Goal: Find specific page/section: Find specific page/section

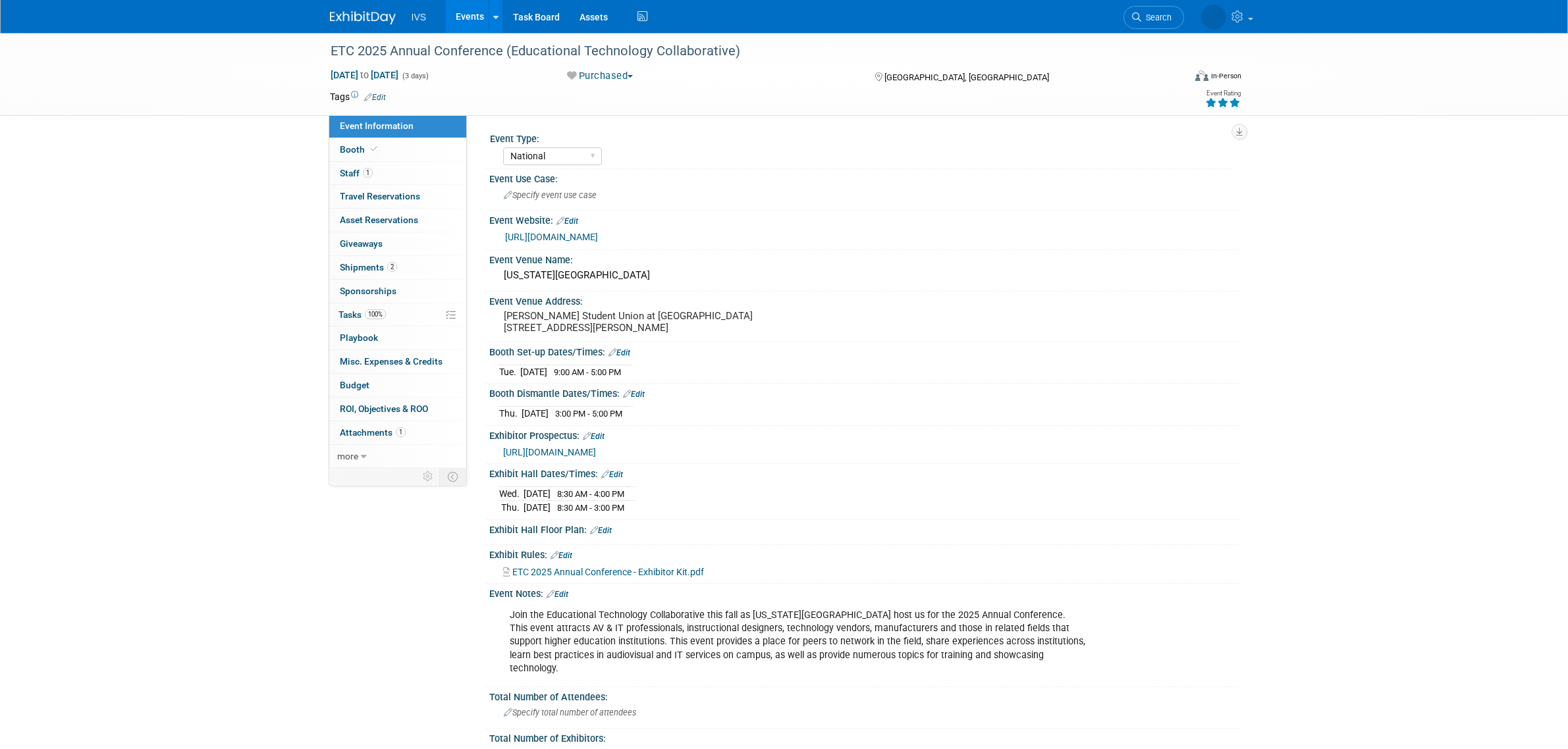
select select "National"
click at [452, 16] on link "Events" at bounding box center [469, 16] width 48 height 33
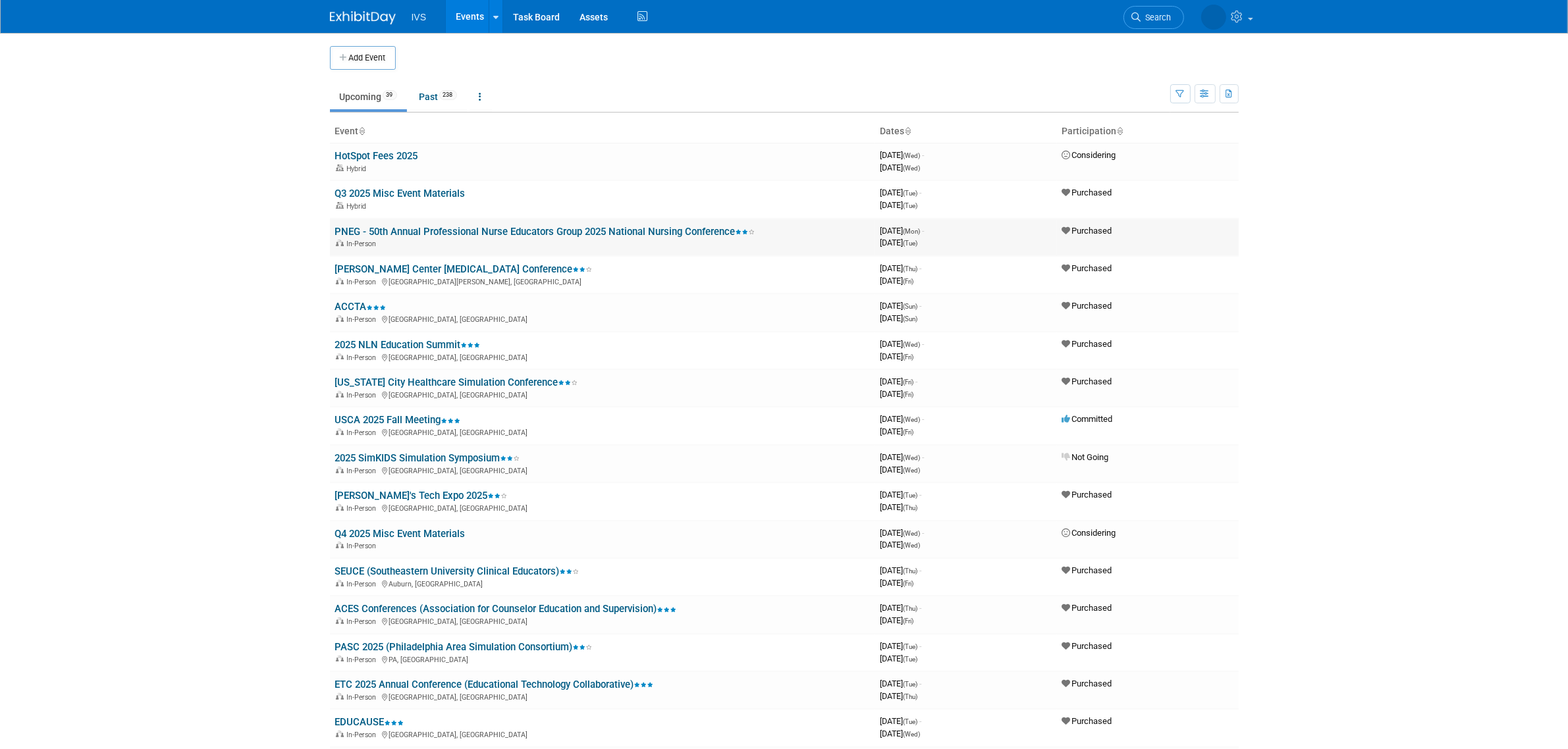
click at [458, 227] on link "PNEG - 50th Annual Professional Nurse Educators Group 2025 National Nursing Con…" at bounding box center [545, 232] width 420 height 12
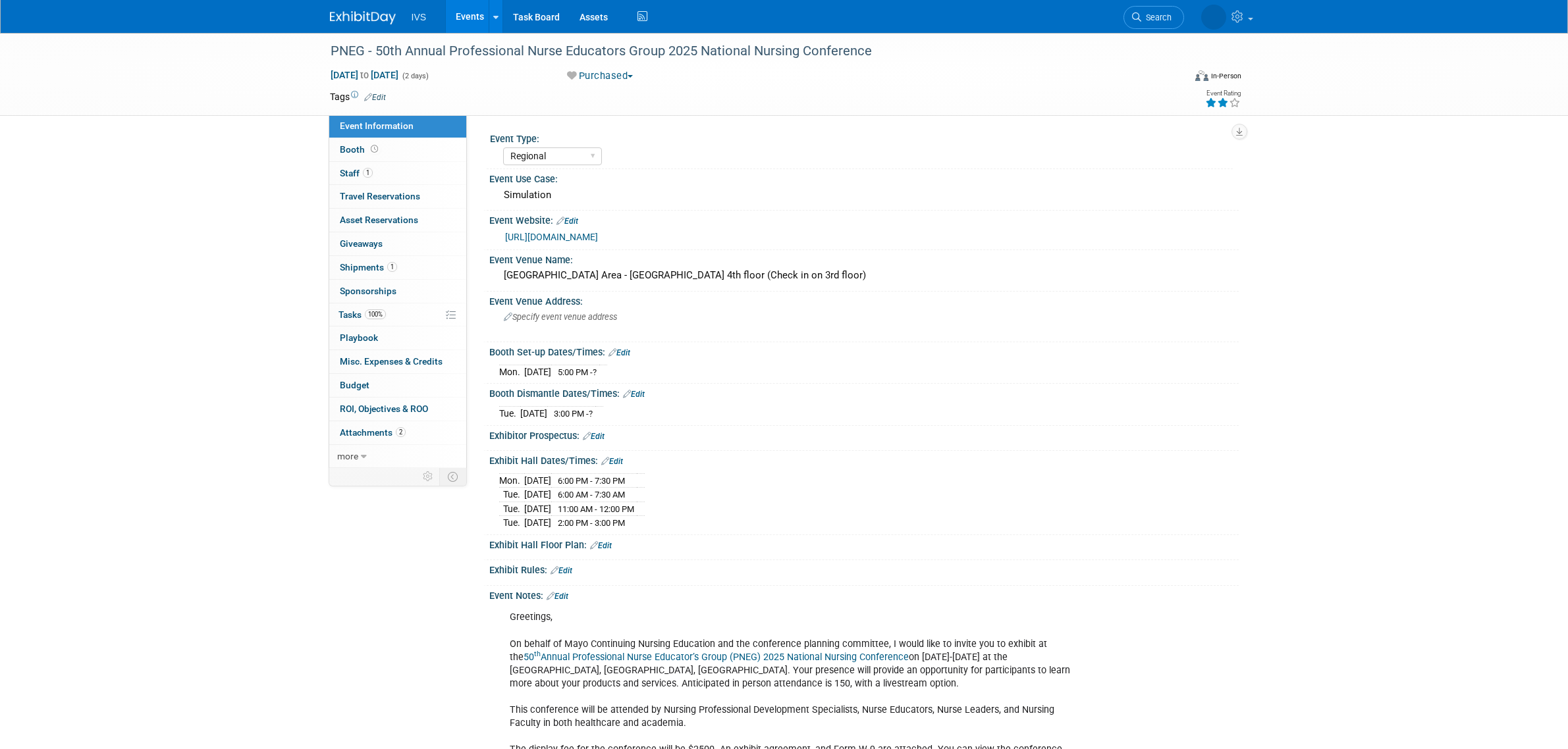
select select "Regional"
click at [462, 30] on link "Events" at bounding box center [469, 16] width 48 height 33
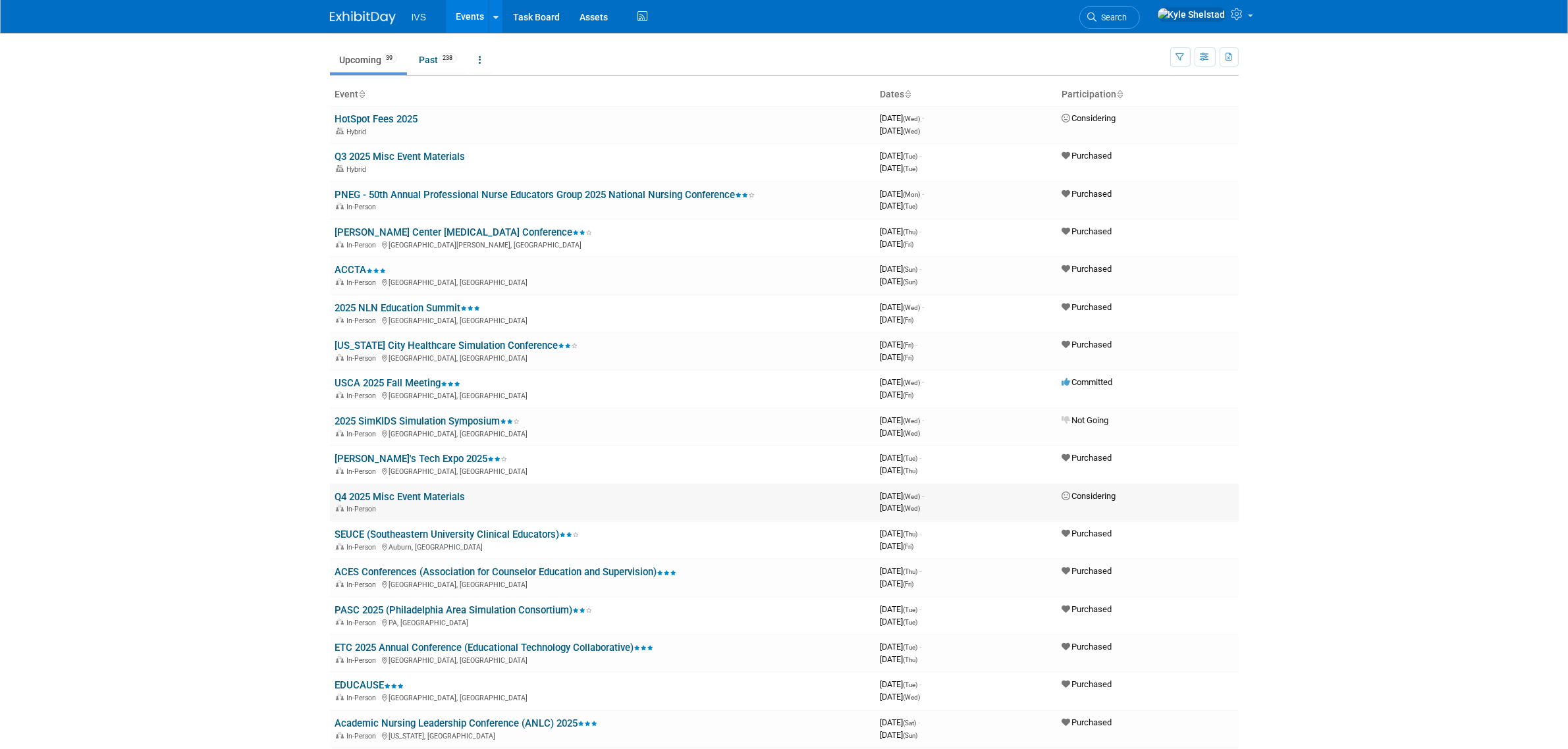
scroll to position [54, 0]
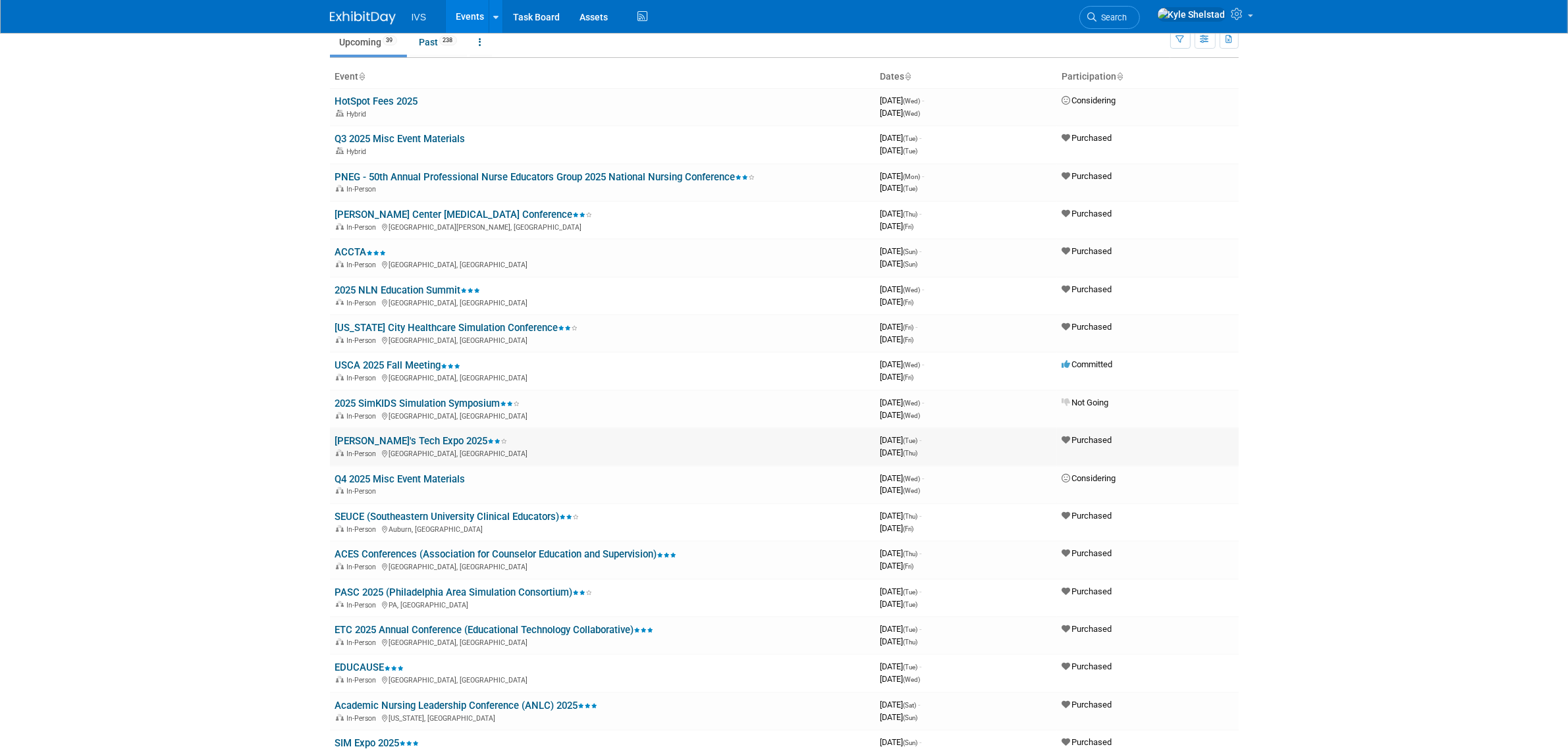
click at [401, 440] on link "[PERSON_NAME]'s Tech Expo 2025" at bounding box center [421, 441] width 173 height 12
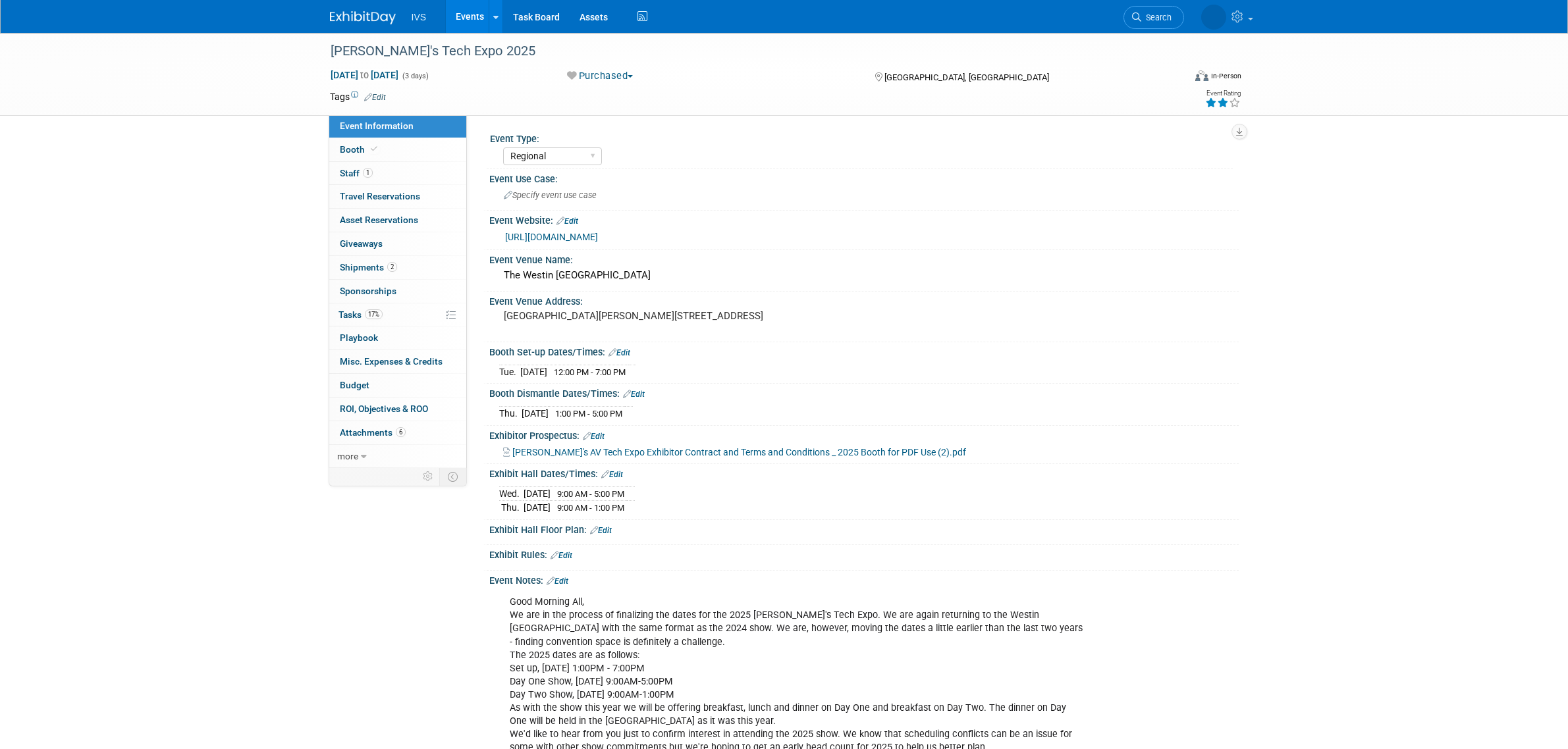
select select "Regional"
click at [392, 149] on link "Booth" at bounding box center [397, 150] width 137 height 23
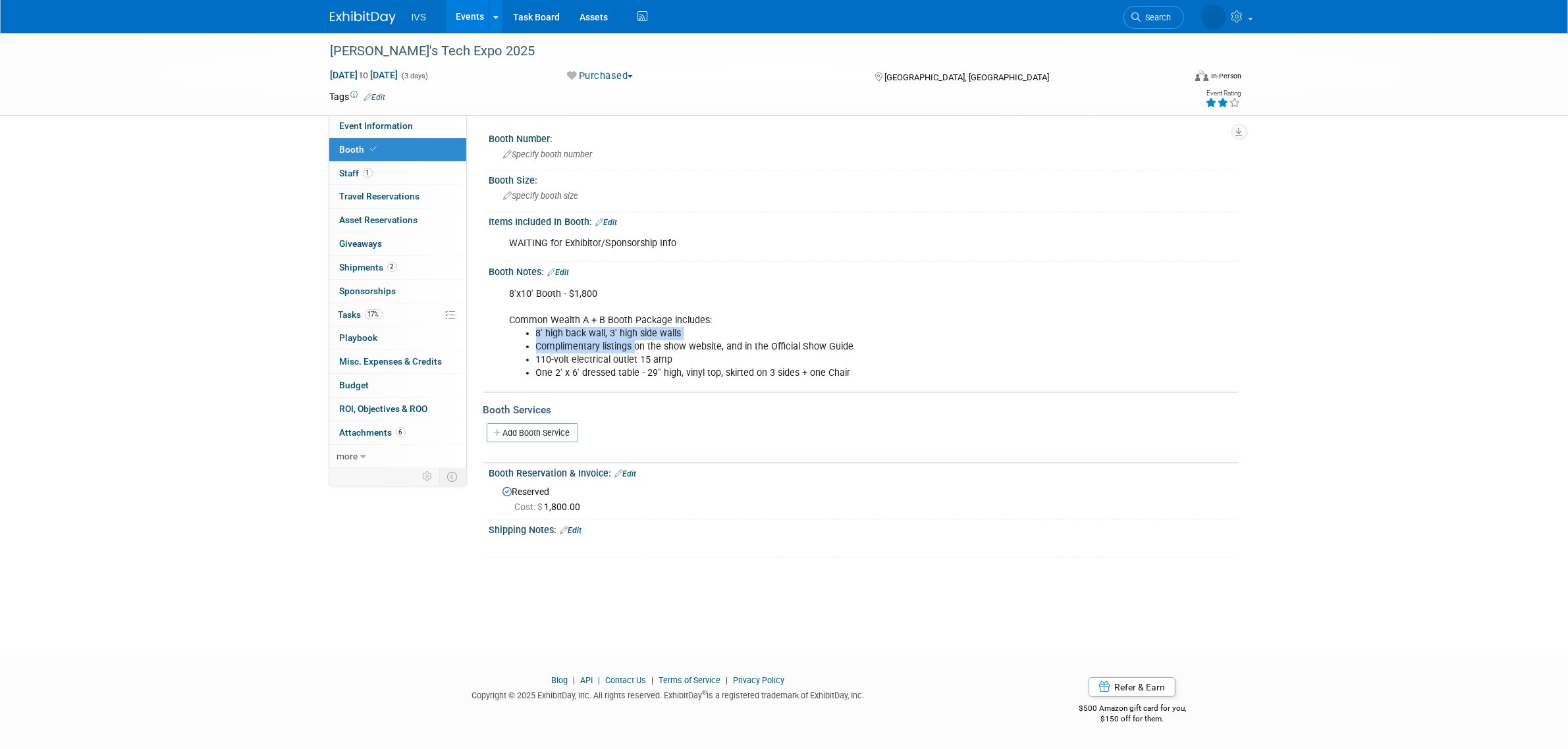
drag, startPoint x: 537, startPoint y: 333, endPoint x: 654, endPoint y: 349, distance: 118.1
click at [654, 349] on ul "8' high back wall, 3' high side walls Complimentary listings on the show websit…" at bounding box center [798, 354] width 577 height 53
click at [656, 349] on li "Complimentary listings on the show website, and in the Official Show Guide" at bounding box center [810, 346] width 550 height 13
drag, startPoint x: 531, startPoint y: 340, endPoint x: 745, endPoint y: 369, distance: 216.0
click at [744, 369] on ul "8' high back wall, 3' high side walls Complimentary listings on the show websit…" at bounding box center [798, 354] width 577 height 53
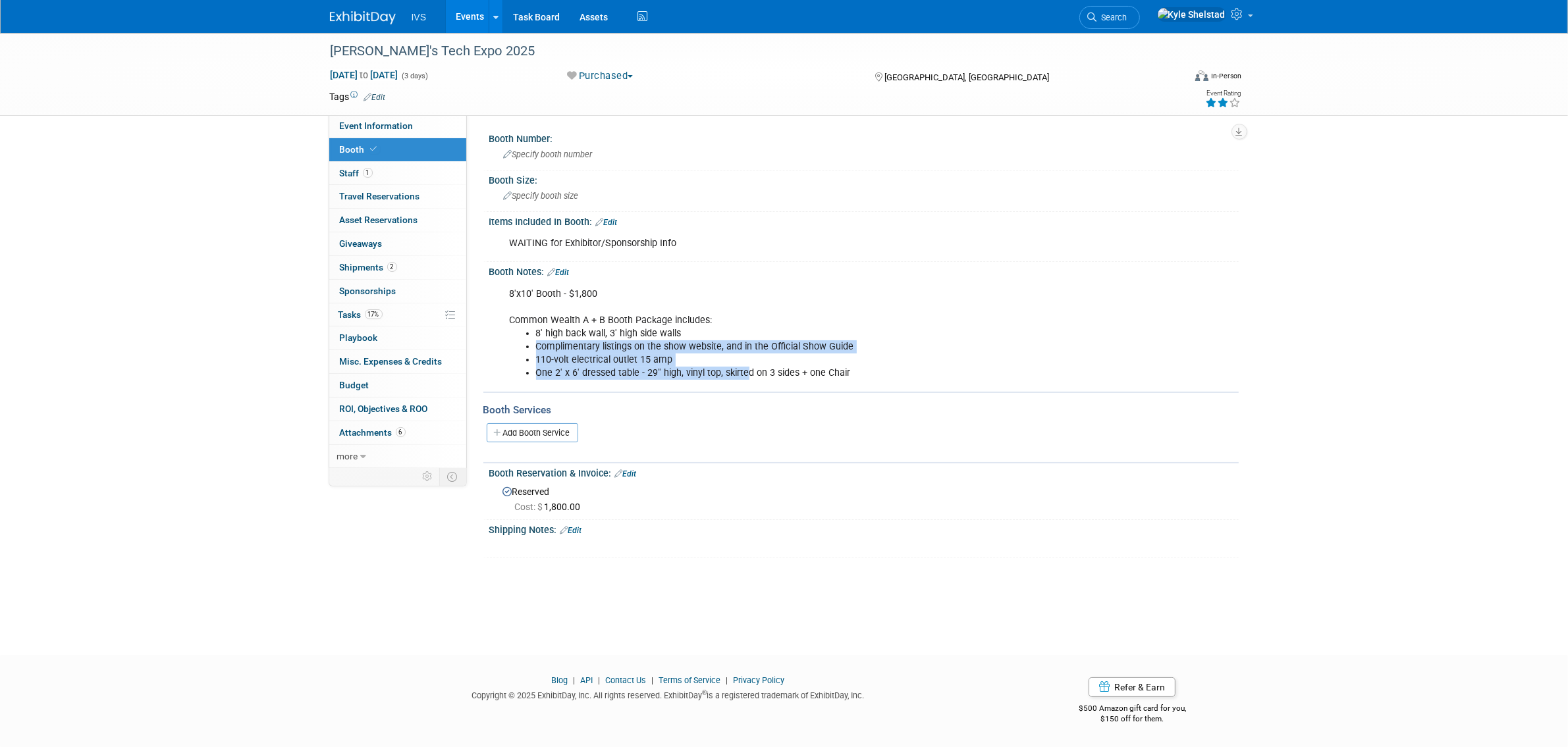
click at [745, 369] on li "One 2' x 6' dressed table - 29" high, vinyl top, skirted on 3 sides + one Chair" at bounding box center [810, 372] width 550 height 13
drag, startPoint x: 558, startPoint y: 341, endPoint x: 679, endPoint y: 363, distance: 123.0
click at [652, 356] on ul "8' high back wall, 3' high side walls Complimentary listings on the show websit…" at bounding box center [798, 354] width 577 height 53
drag, startPoint x: 730, startPoint y: 366, endPoint x: 583, endPoint y: 360, distance: 147.1
click at [583, 360] on ul "8' high back wall, 3' high side walls Complimentary listings on the show websit…" at bounding box center [798, 354] width 577 height 53
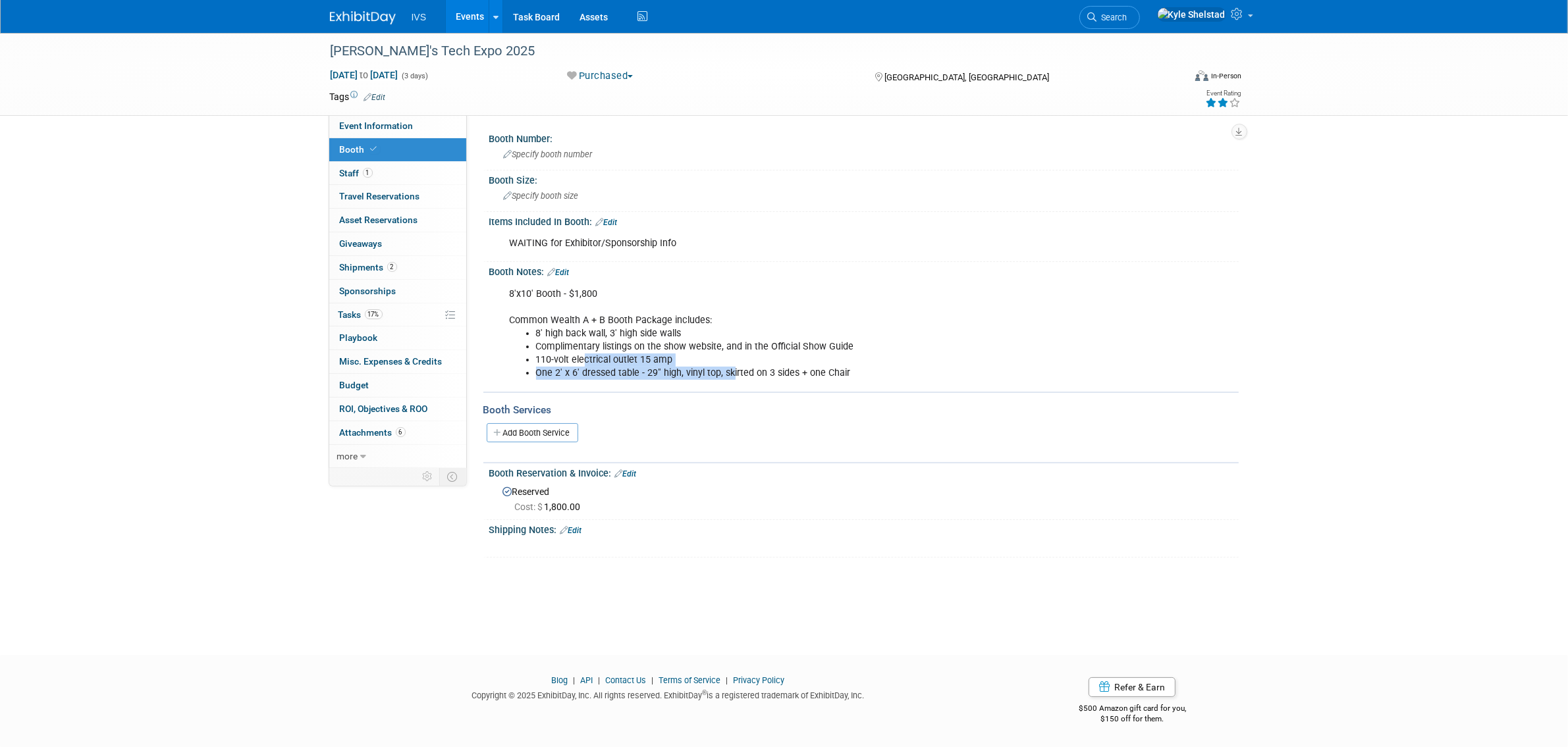
click at [582, 360] on li "110-volt electrical outlet 15 amp" at bounding box center [810, 360] width 550 height 13
click at [396, 269] on link "2 Shipments 2" at bounding box center [397, 267] width 137 height 23
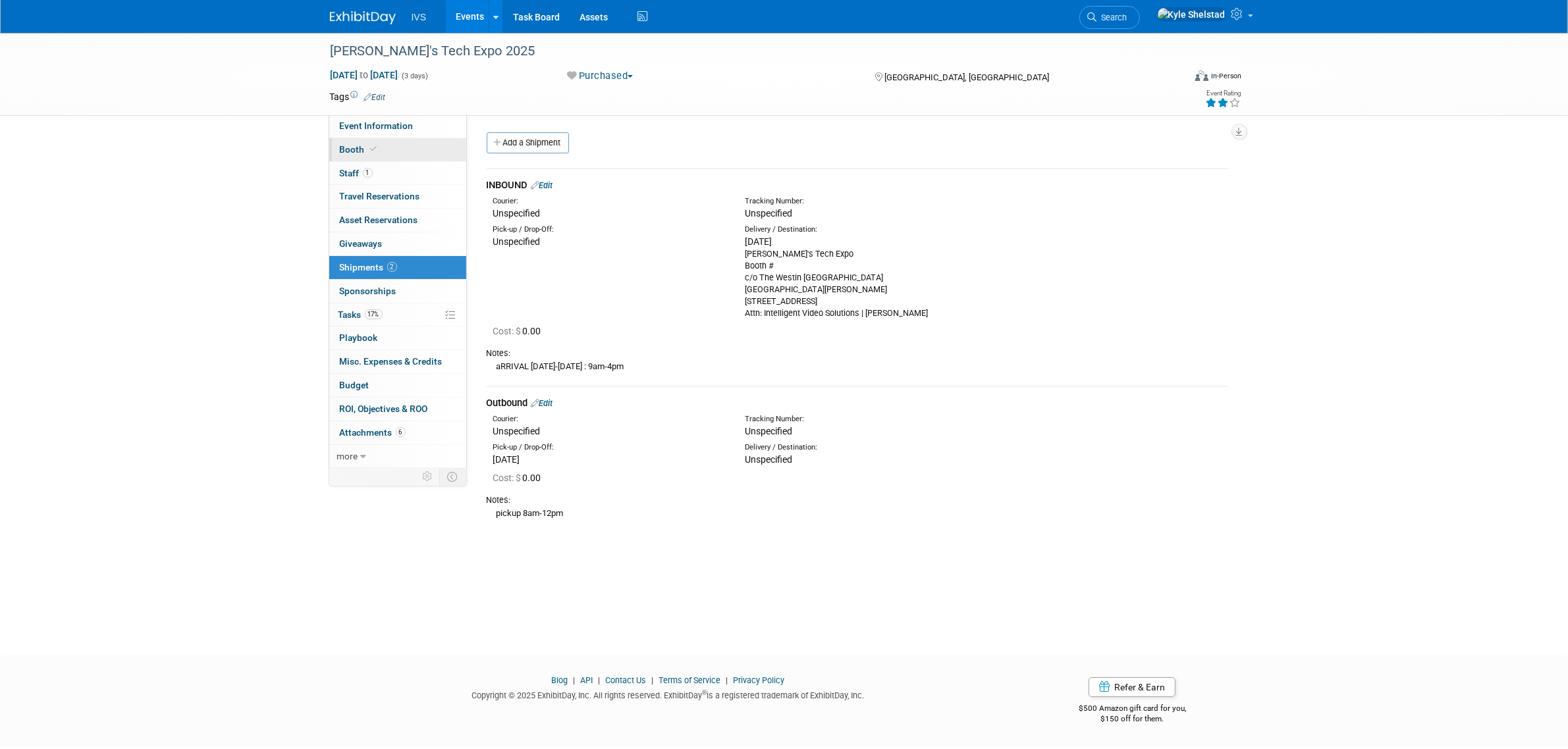
drag, startPoint x: 389, startPoint y: 155, endPoint x: 398, endPoint y: 153, distance: 9.2
click at [389, 155] on link "Booth" at bounding box center [397, 150] width 137 height 23
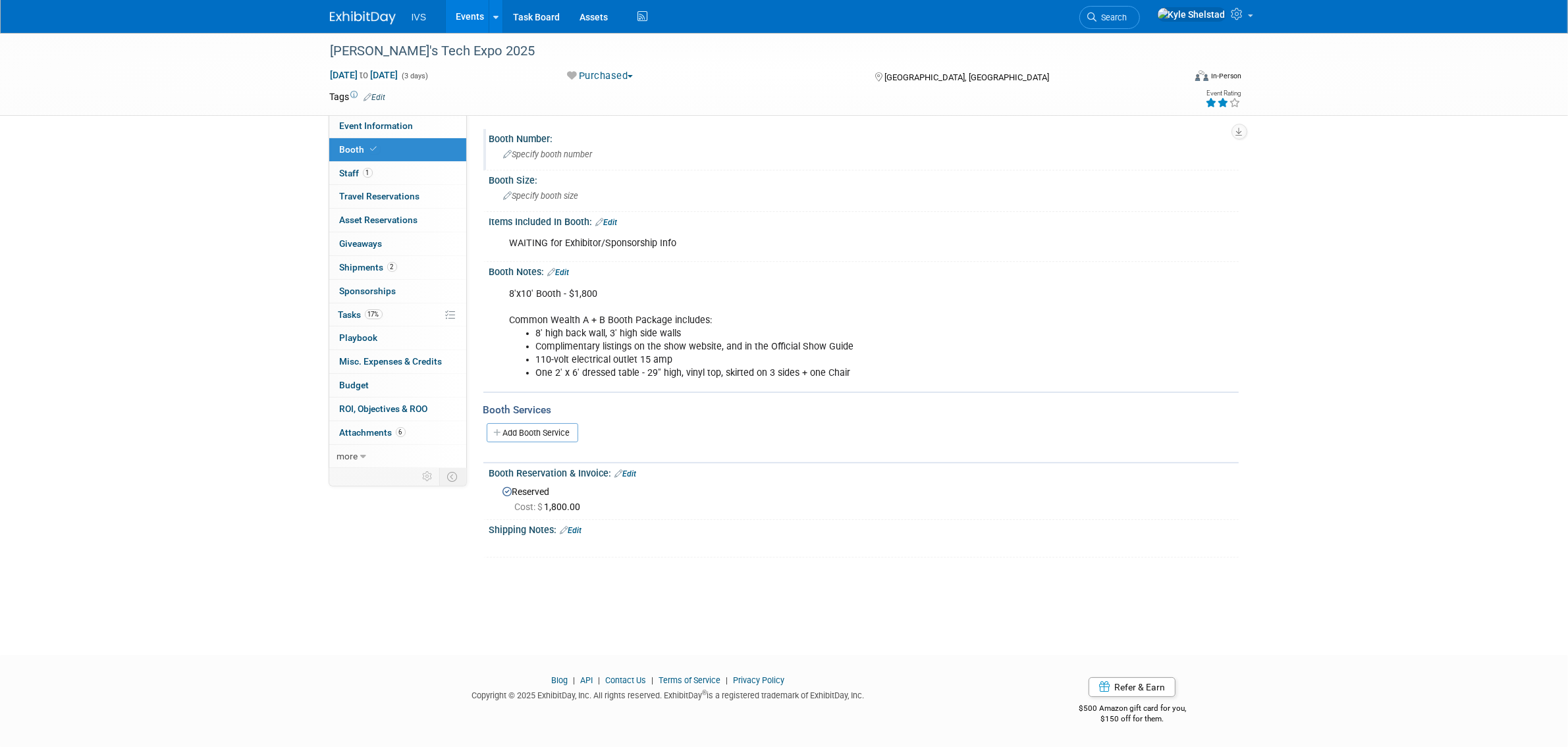
click at [582, 162] on div "Specify booth number" at bounding box center [864, 155] width 730 height 20
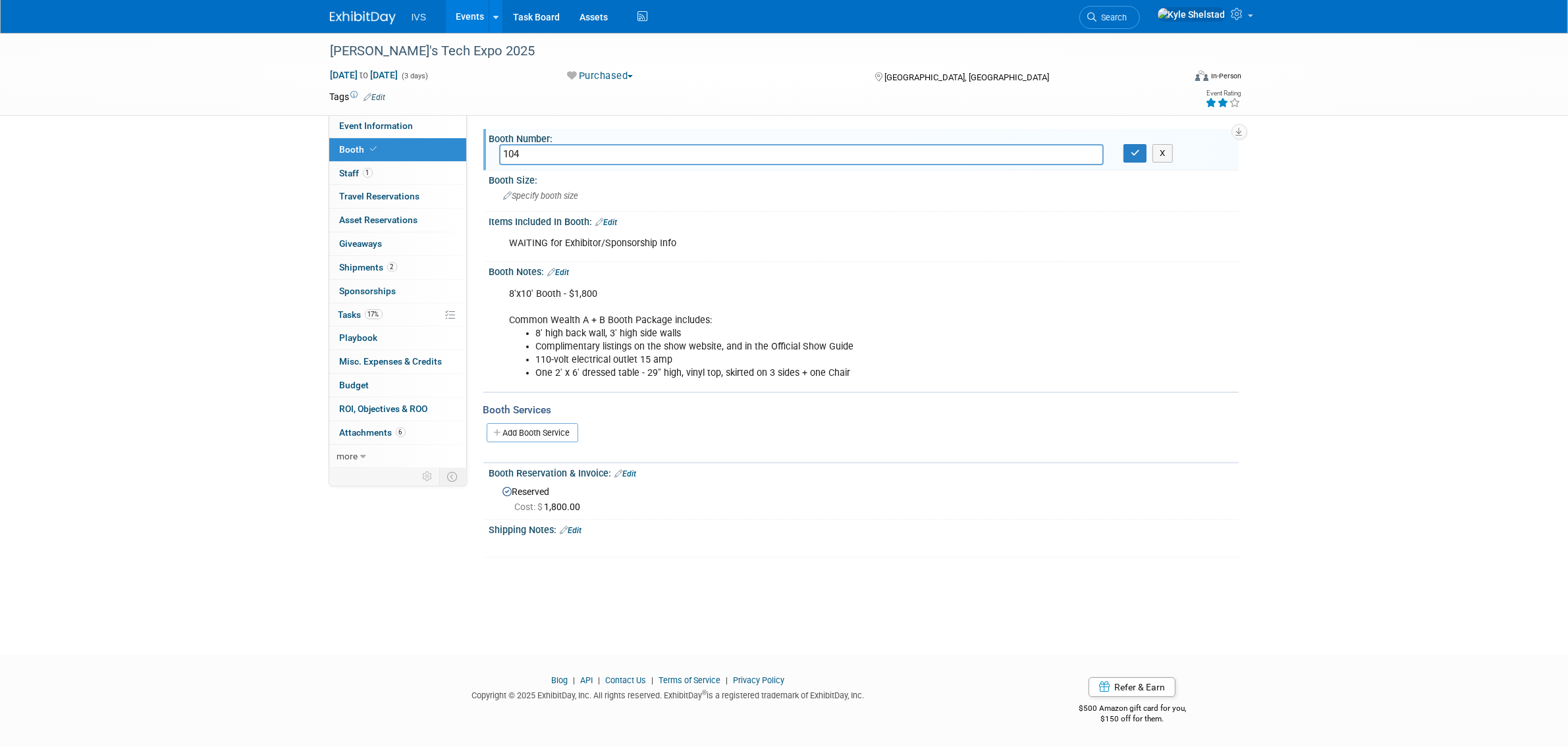
type input "104"
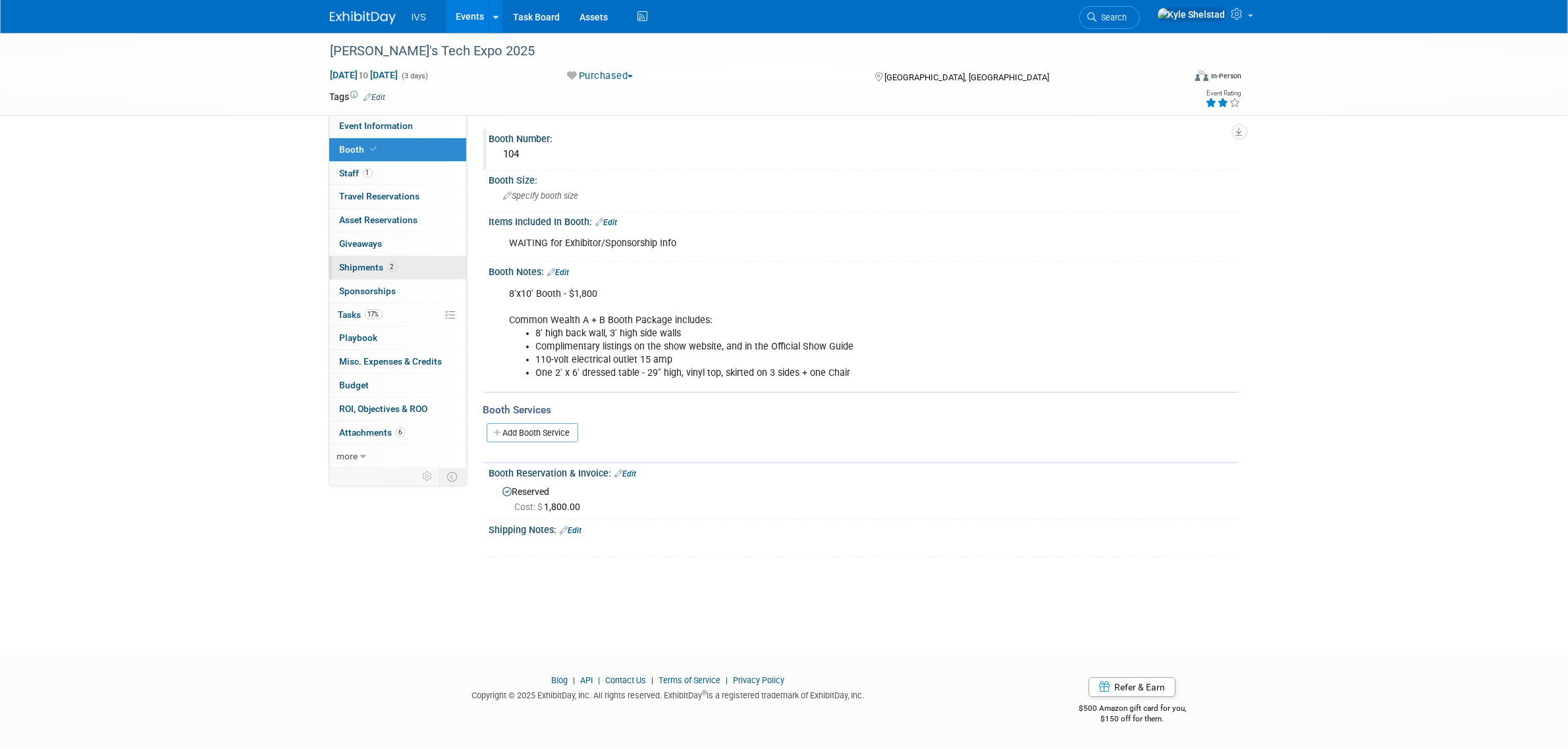
click at [418, 274] on link "2 Shipments 2" at bounding box center [397, 267] width 137 height 23
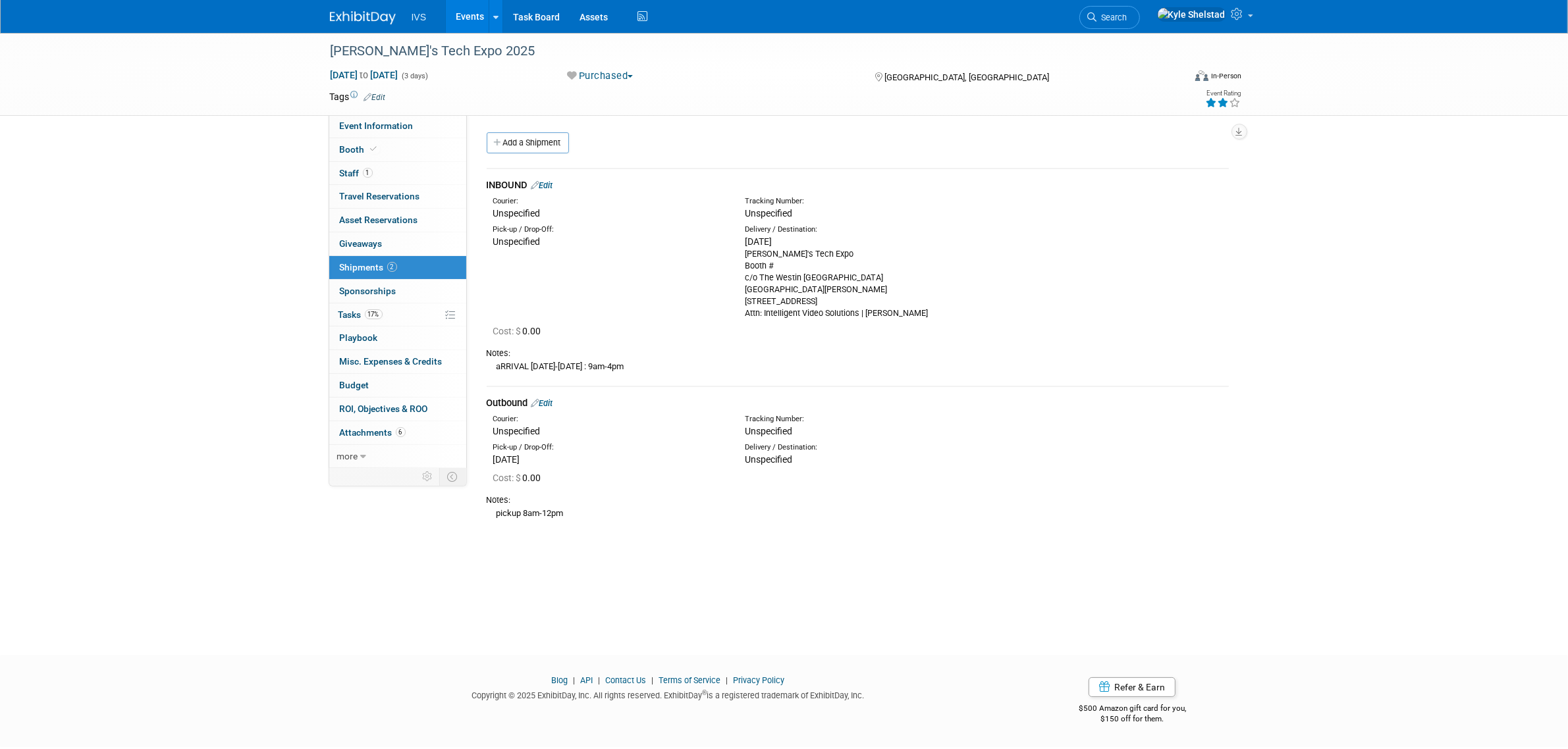
drag, startPoint x: 746, startPoint y: 238, endPoint x: 805, endPoint y: 241, distance: 59.1
click at [802, 241] on div "[DATE]" at bounding box center [861, 241] width 232 height 13
click at [805, 241] on div "[DATE]" at bounding box center [861, 241] width 232 height 13
drag, startPoint x: 810, startPoint y: 241, endPoint x: 781, endPoint y: 239, distance: 29.1
click at [781, 239] on div "[DATE]" at bounding box center [861, 241] width 232 height 13
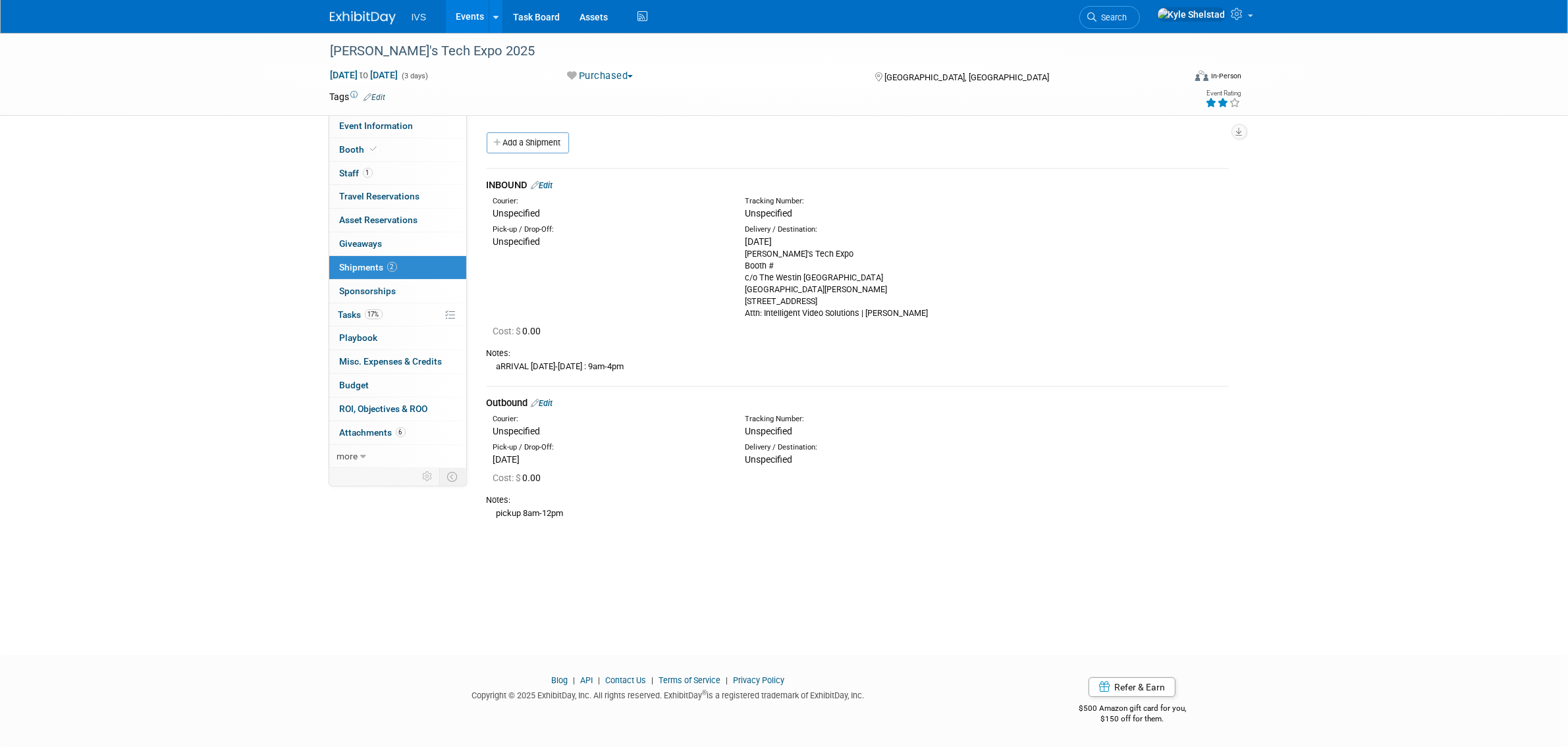
click at [781, 241] on div "[DATE]" at bounding box center [861, 241] width 232 height 13
